Goal: Transaction & Acquisition: Obtain resource

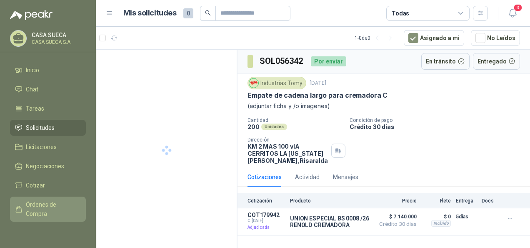
click at [21, 209] on icon at bounding box center [18, 209] width 5 height 6
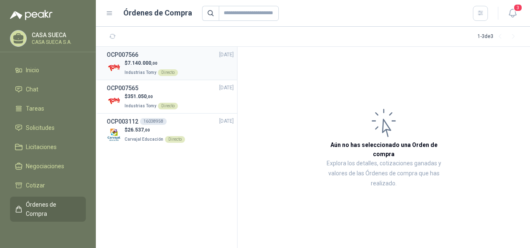
click at [162, 78] on li "OCP007566 [DATE] $ 7.140.000 ,00 Industrias Tomy Directo" at bounding box center [166, 63] width 141 height 33
click at [161, 96] on p "$ 351.050 ,00" at bounding box center [151, 97] width 53 height 8
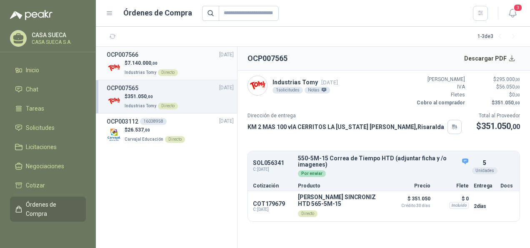
click at [159, 63] on p "$ 7.140.000 ,00" at bounding box center [151, 63] width 53 height 8
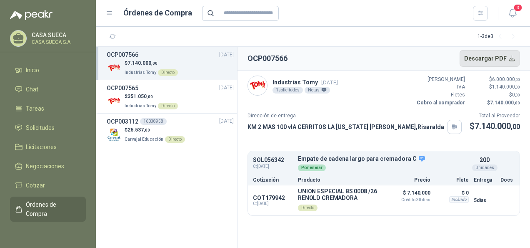
click at [497, 59] on button "Descargar PDF" at bounding box center [490, 58] width 61 height 17
click at [177, 91] on div "OCP007565 [DATE]" at bounding box center [170, 87] width 127 height 9
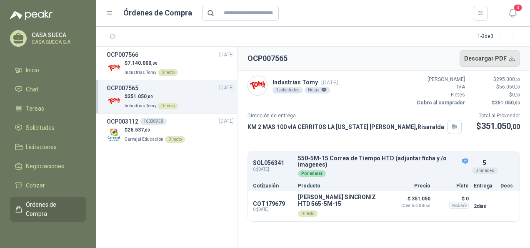
click at [494, 55] on button "Descargar PDF" at bounding box center [490, 58] width 61 height 17
